Goal: Task Accomplishment & Management: Use online tool/utility

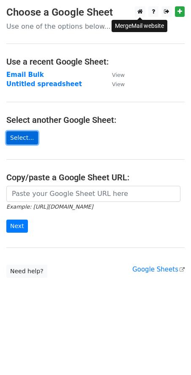
click at [12, 137] on link "Select..." at bounding box center [22, 137] width 32 height 13
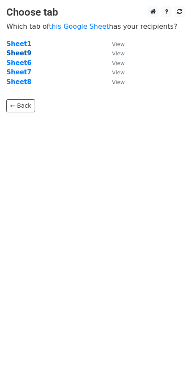
click at [21, 54] on strong "Sheet9" at bounding box center [18, 53] width 25 height 8
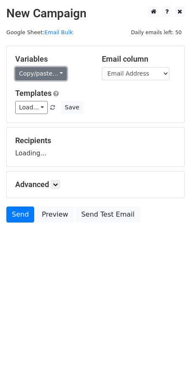
click at [42, 71] on link "Copy/paste..." at bounding box center [41, 73] width 52 height 13
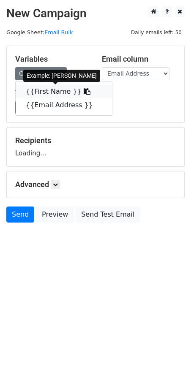
click at [45, 92] on link "{{First Name }}" at bounding box center [64, 92] width 96 height 14
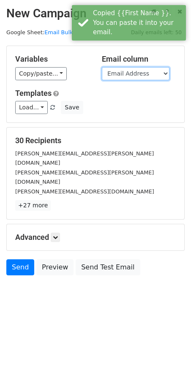
click at [140, 68] on select "First Name Email Address" at bounding box center [136, 73] width 68 height 13
click at [102, 67] on select "First Name Email Address" at bounding box center [136, 73] width 68 height 13
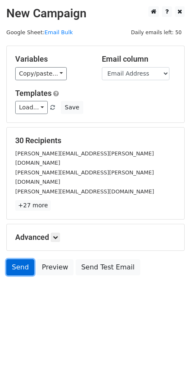
click at [13, 259] on link "Send" at bounding box center [20, 267] width 28 height 16
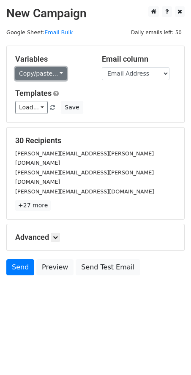
click at [29, 77] on link "Copy/paste..." at bounding box center [41, 73] width 52 height 13
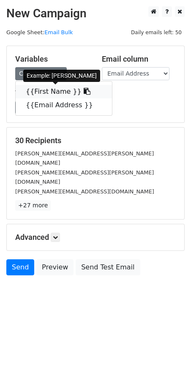
click at [40, 96] on link "{{First Name }}" at bounding box center [64, 92] width 96 height 14
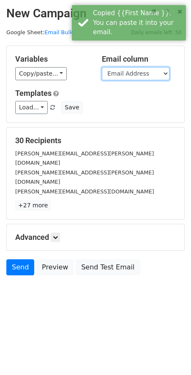
click at [133, 79] on select "First Name Email Address" at bounding box center [136, 73] width 68 height 13
click at [102, 67] on select "First Name Email Address" at bounding box center [136, 73] width 68 height 13
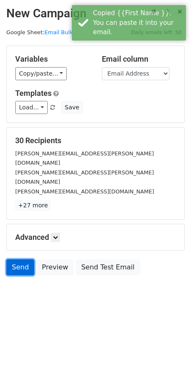
click at [21, 259] on link "Send" at bounding box center [20, 267] width 28 height 16
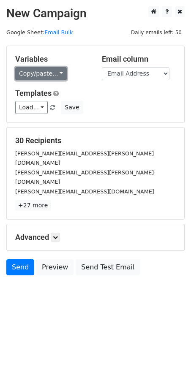
click at [39, 68] on link "Copy/paste..." at bounding box center [41, 73] width 52 height 13
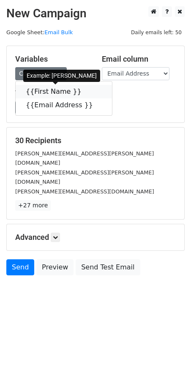
click at [57, 93] on link "{{First Name }}" at bounding box center [64, 92] width 96 height 14
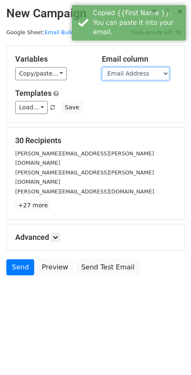
click at [144, 71] on select "First Name Email Address" at bounding box center [136, 73] width 68 height 13
click at [102, 67] on select "First Name Email Address" at bounding box center [136, 73] width 68 height 13
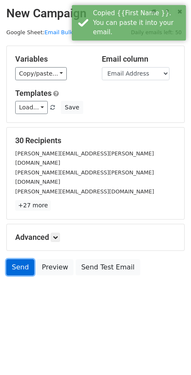
click at [16, 259] on link "Send" at bounding box center [20, 267] width 28 height 16
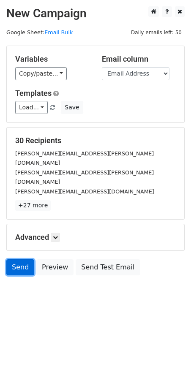
click at [25, 259] on link "Send" at bounding box center [20, 267] width 28 height 16
click at [27, 259] on link "Send" at bounding box center [20, 267] width 28 height 16
